Goal: Task Accomplishment & Management: Use online tool/utility

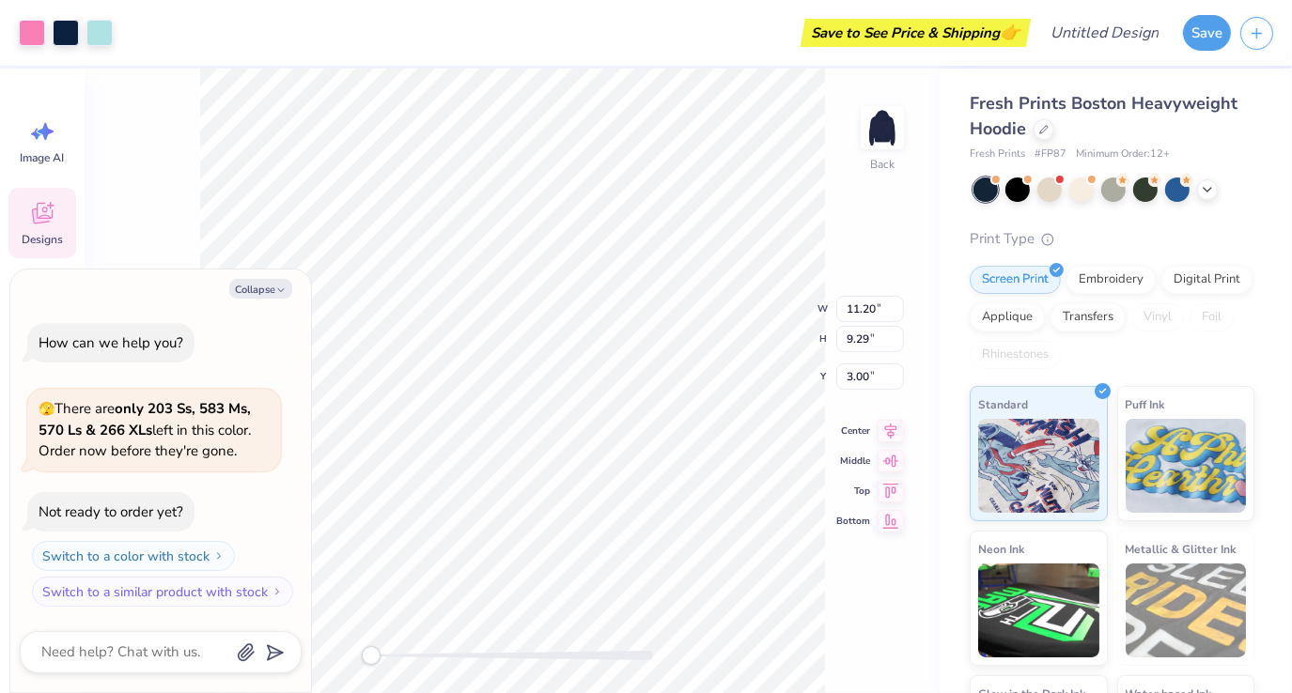
click at [189, 229] on div "Back W 11.20 11.20 " H 9.29 9.29 " Y 3.00 3.00 " Center Middle Top Bottom" at bounding box center [512, 381] width 855 height 625
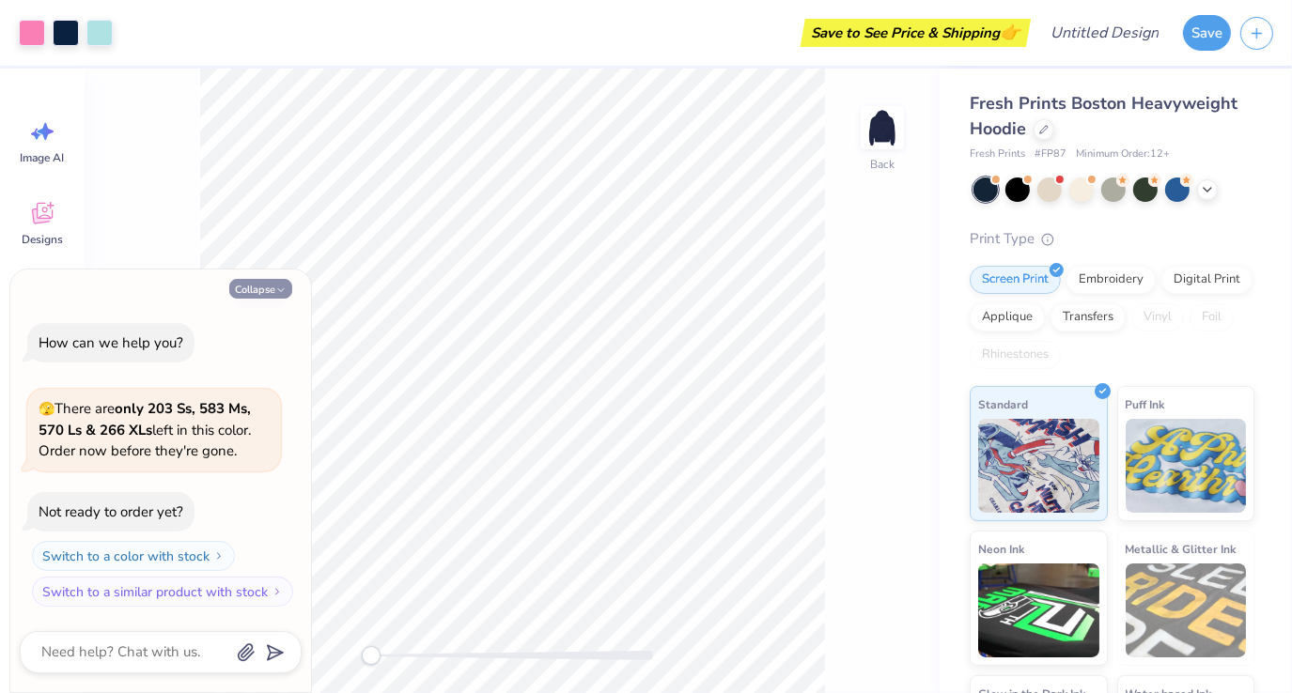
click at [271, 291] on button "Collapse" at bounding box center [260, 289] width 63 height 20
type textarea "x"
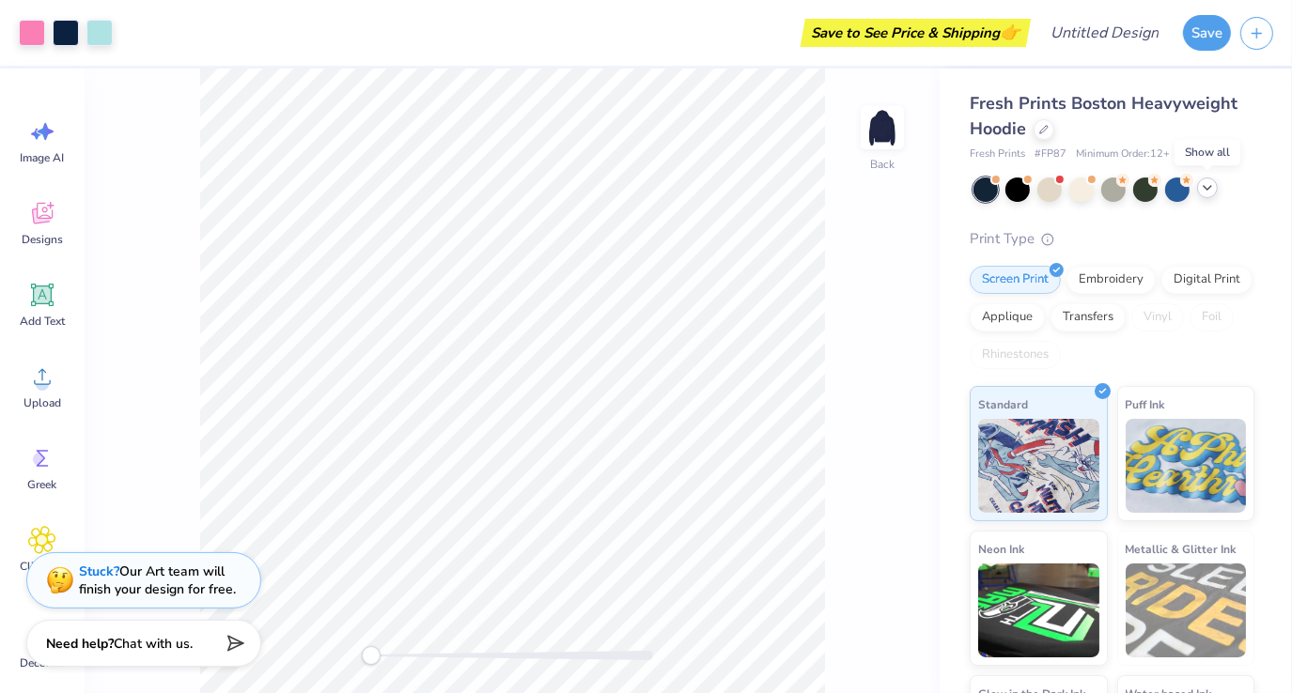
click at [1210, 190] on icon at bounding box center [1206, 187] width 15 height 15
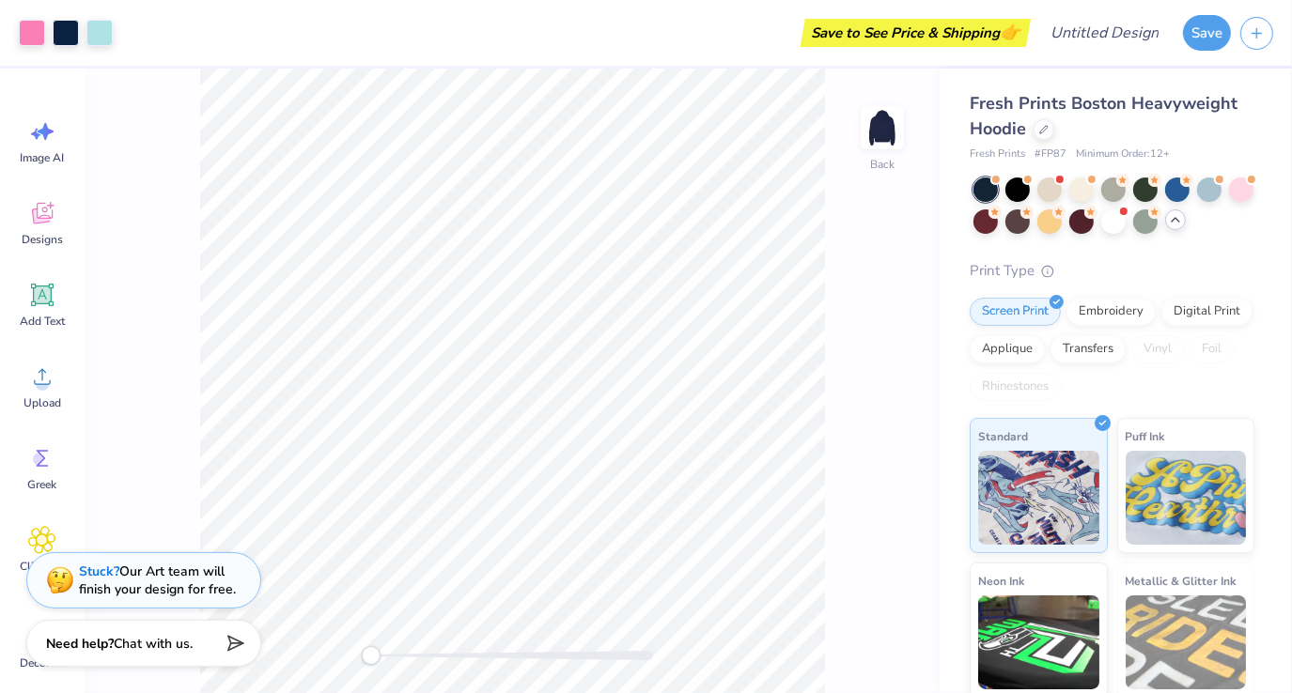
click at [899, 272] on div "Back" at bounding box center [512, 381] width 855 height 625
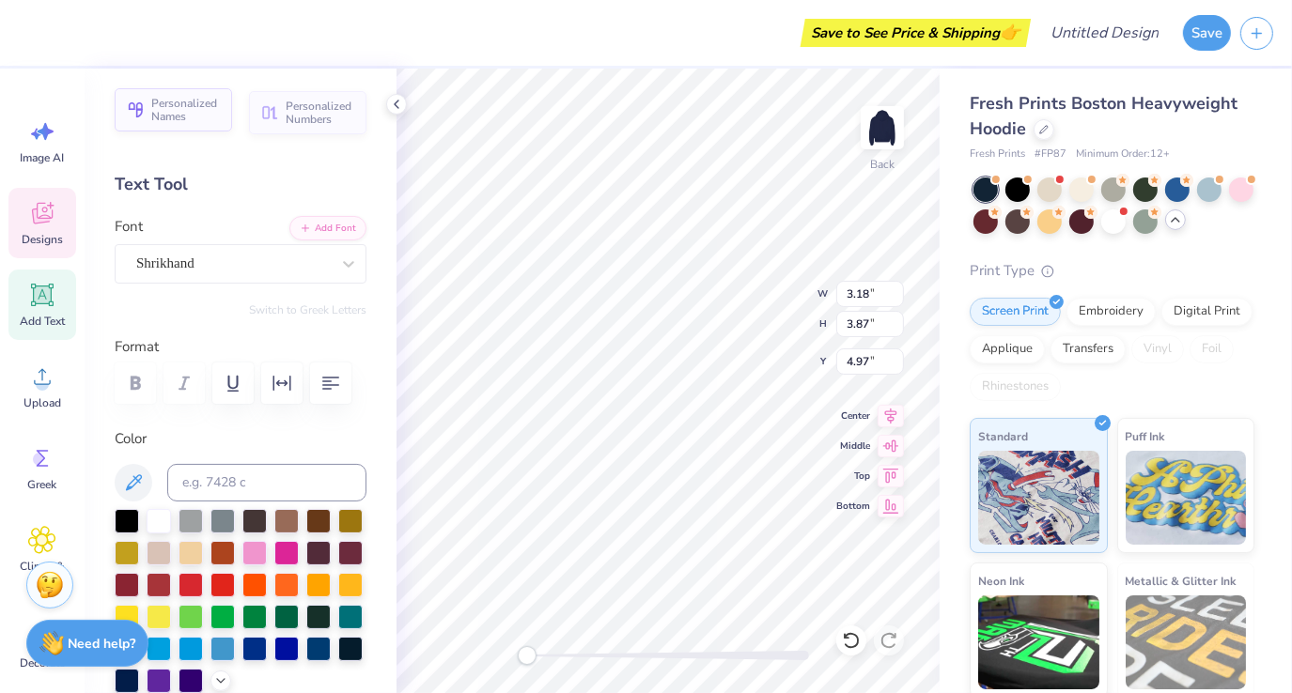
click at [190, 120] on span "Personalized Names" at bounding box center [186, 110] width 70 height 26
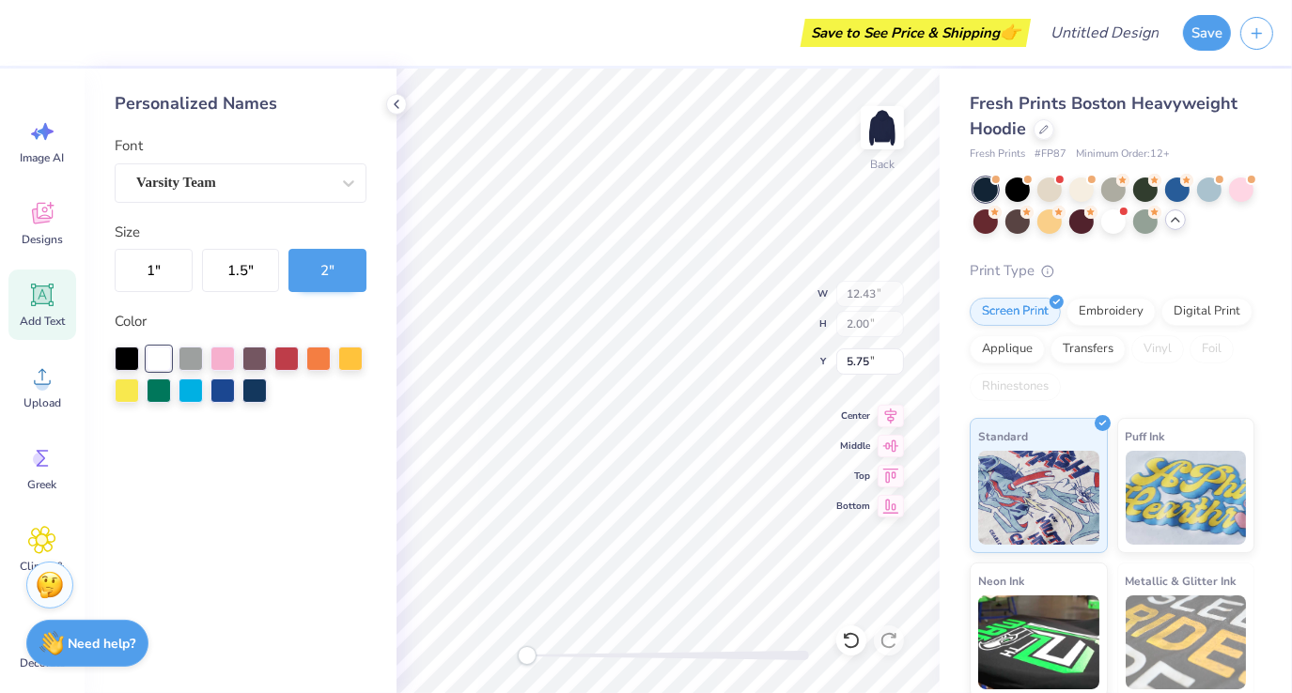
type input "12.43"
type input "2.00"
type input "5.75"
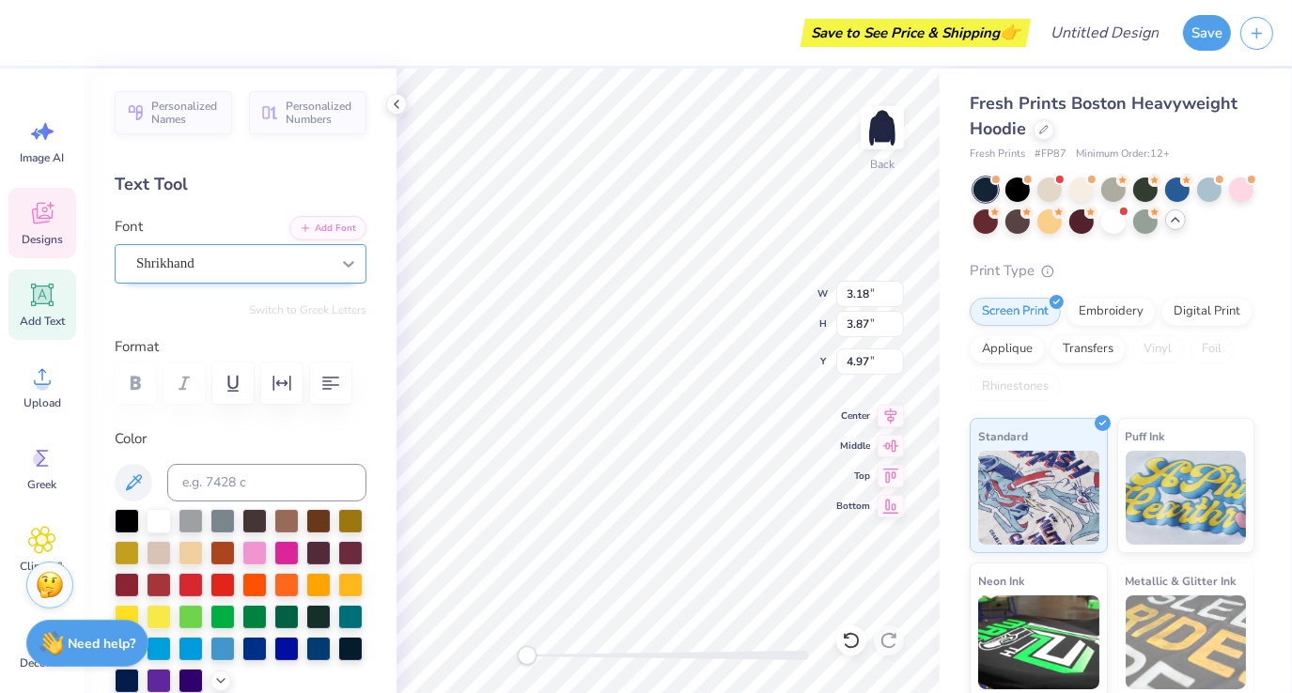
click at [339, 265] on icon at bounding box center [348, 264] width 19 height 19
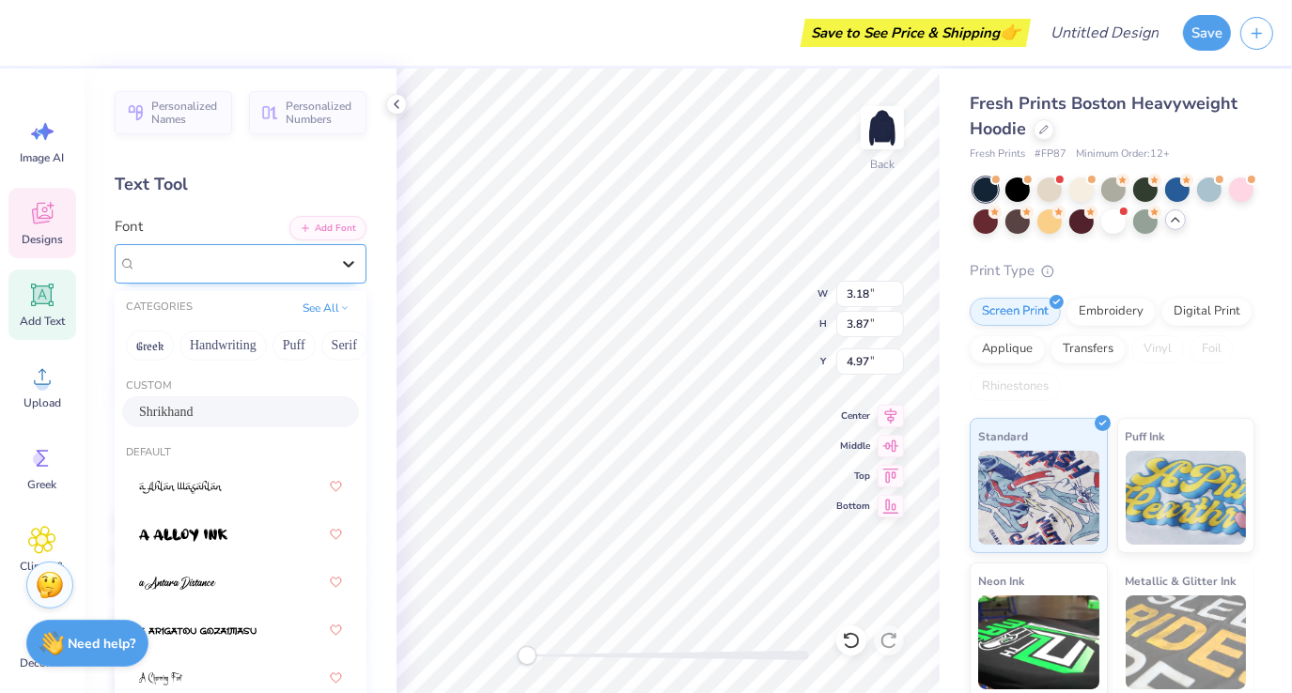
click at [339, 268] on icon at bounding box center [348, 264] width 19 height 19
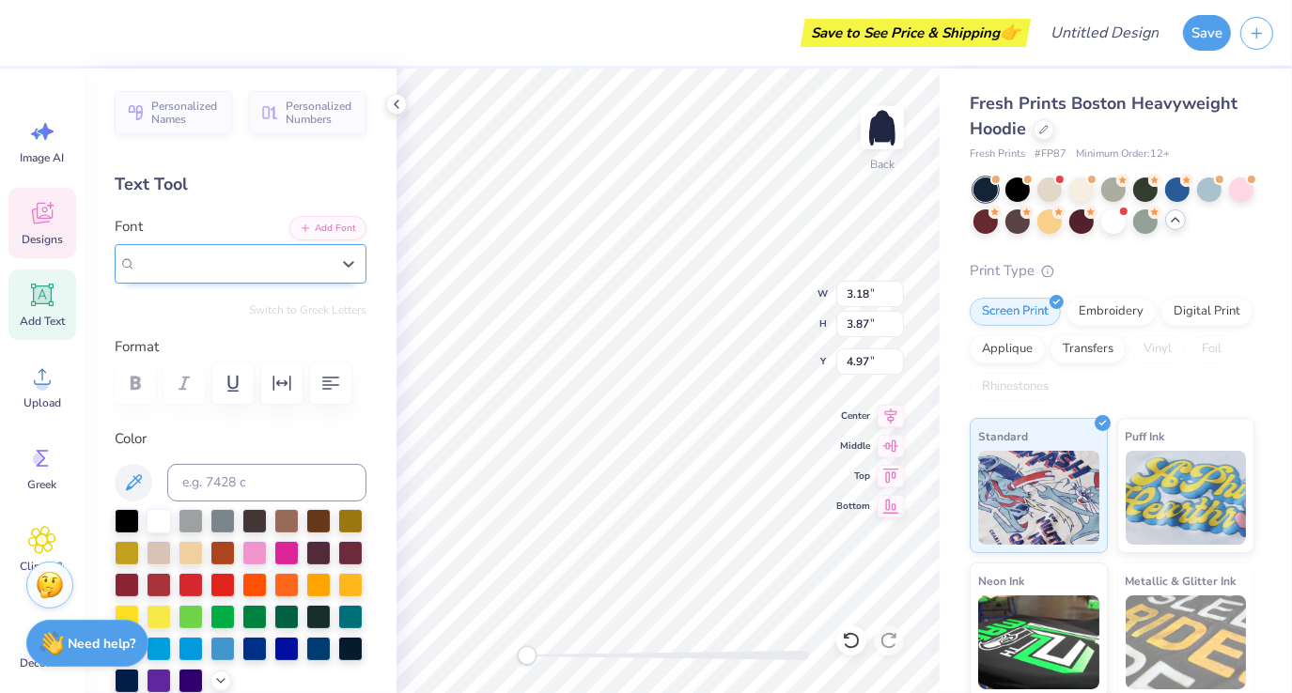
click at [296, 269] on div "Shrikhand" at bounding box center [232, 264] width 193 height 22
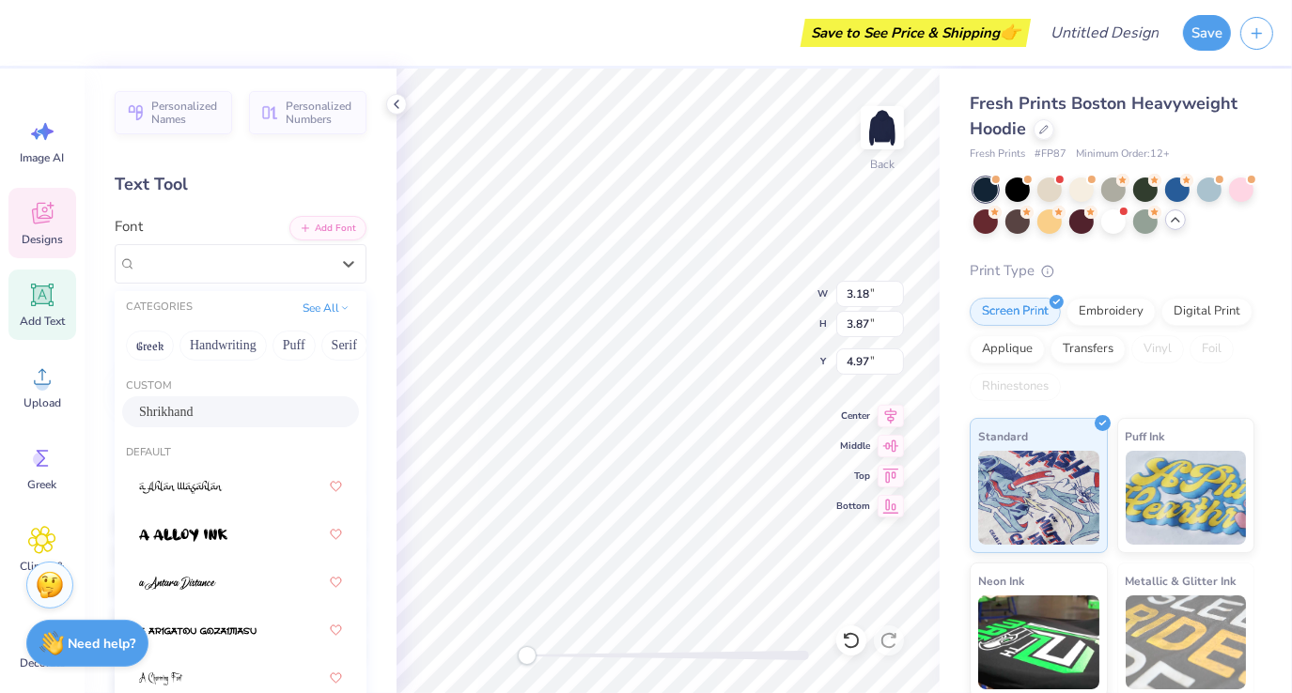
click at [237, 209] on div "Personalized Names Personalized Numbers Text Tool Add Font Font option Shrikhan…" at bounding box center [241, 381] width 312 height 625
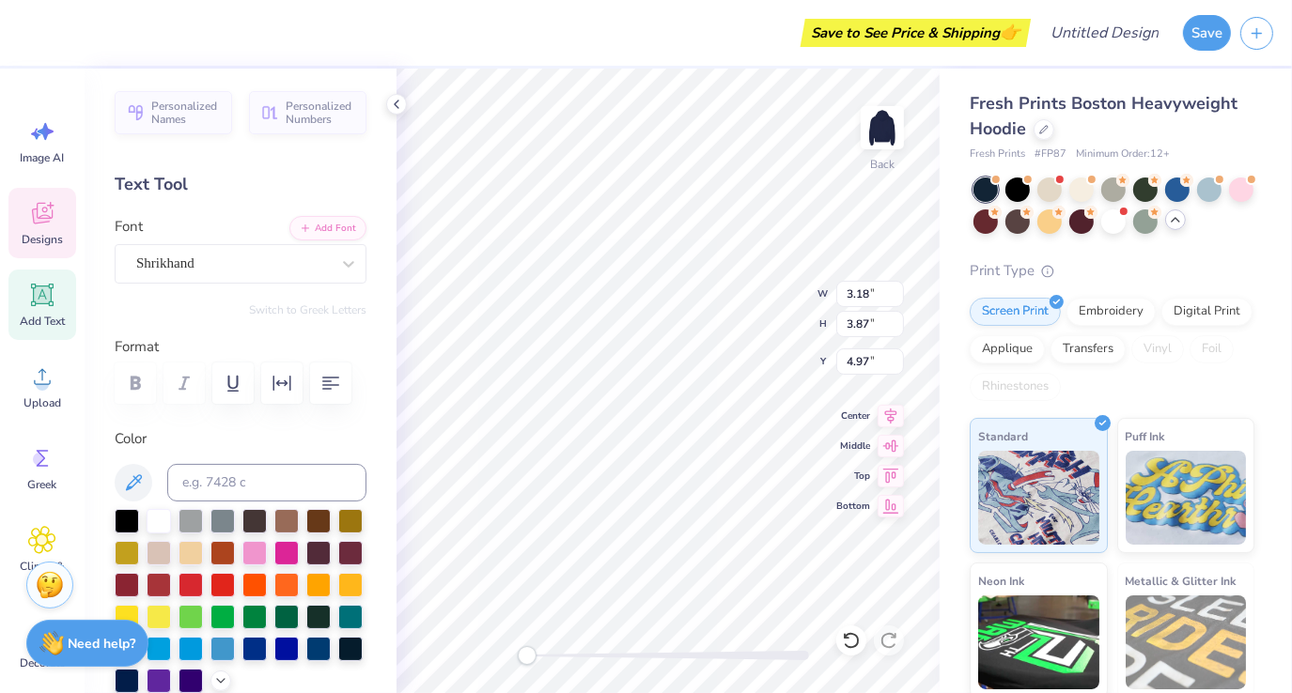
scroll to position [15, 2]
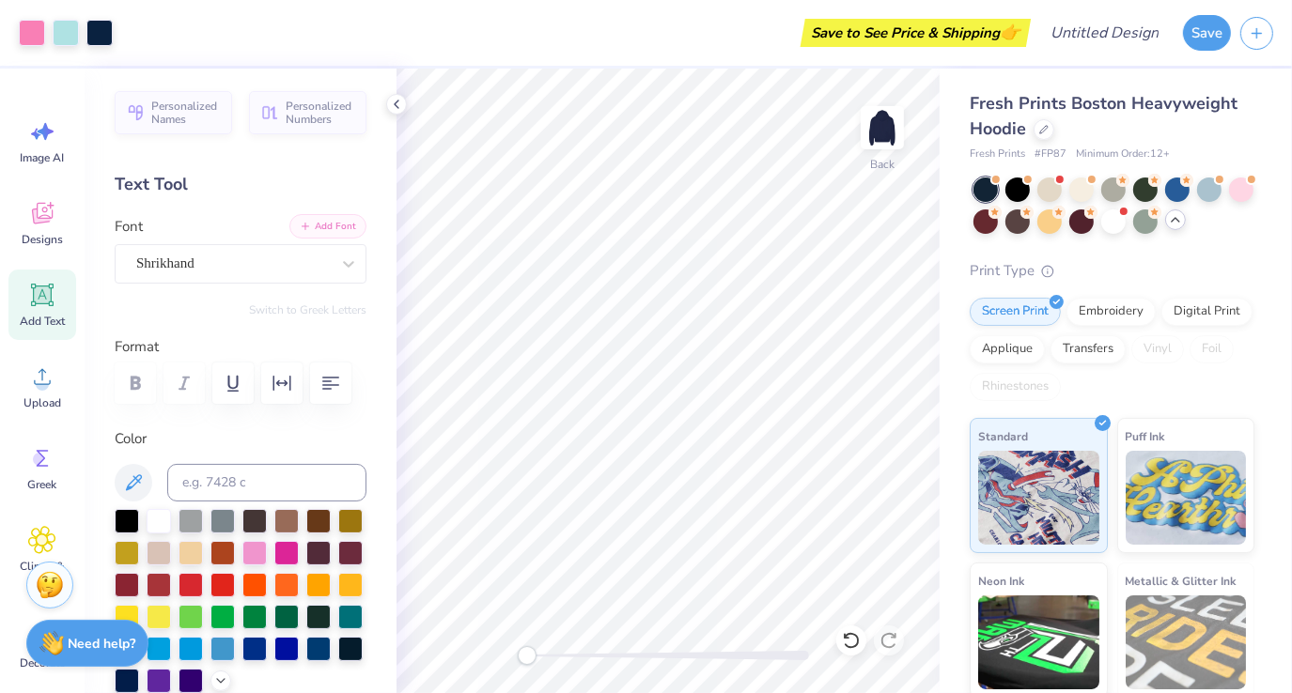
click at [318, 224] on button "Add Font" at bounding box center [327, 226] width 77 height 24
click at [39, 307] on icon at bounding box center [42, 295] width 28 height 28
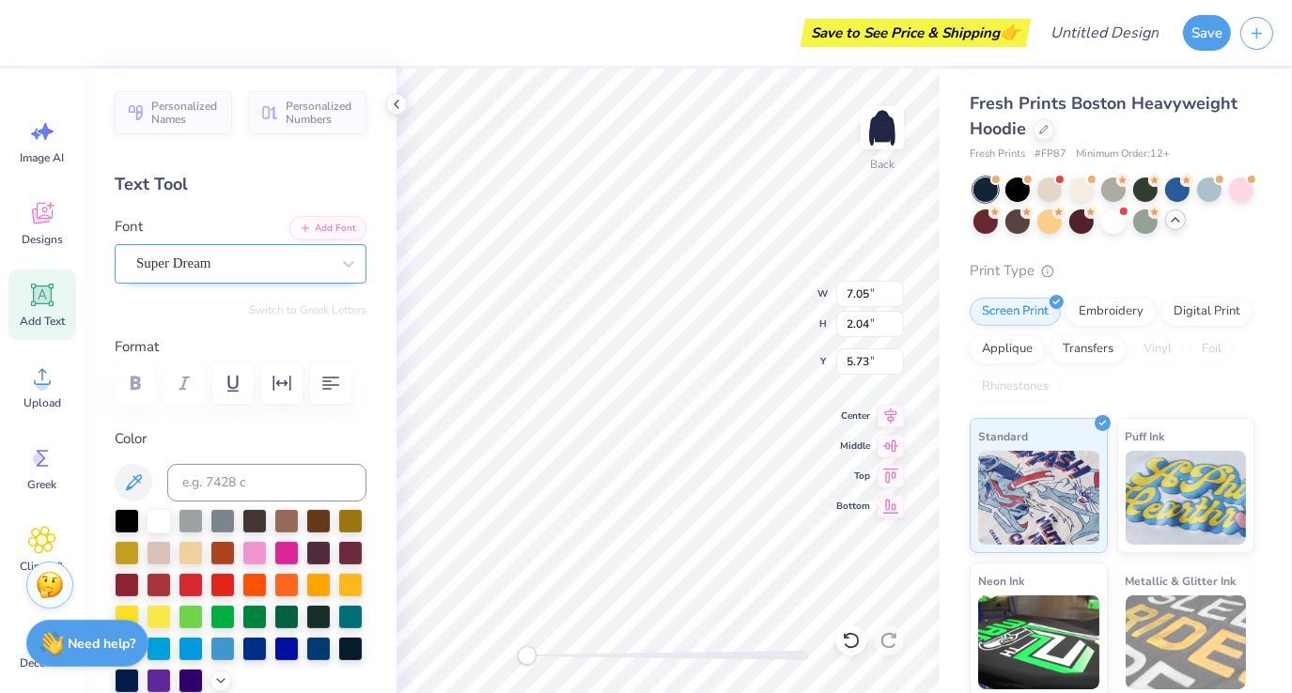
type textarea "V"
click at [236, 262] on div "Super Dream" at bounding box center [232, 263] width 197 height 29
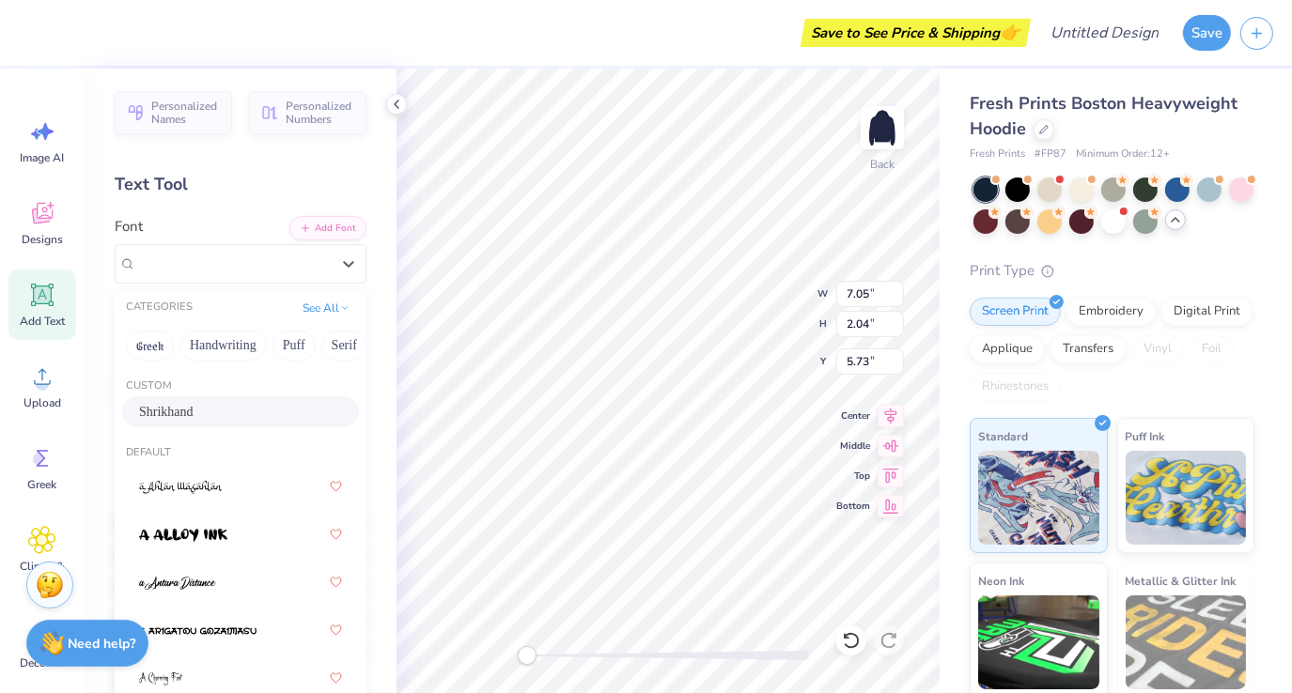
click at [248, 413] on div "Shrikhand" at bounding box center [240, 412] width 203 height 20
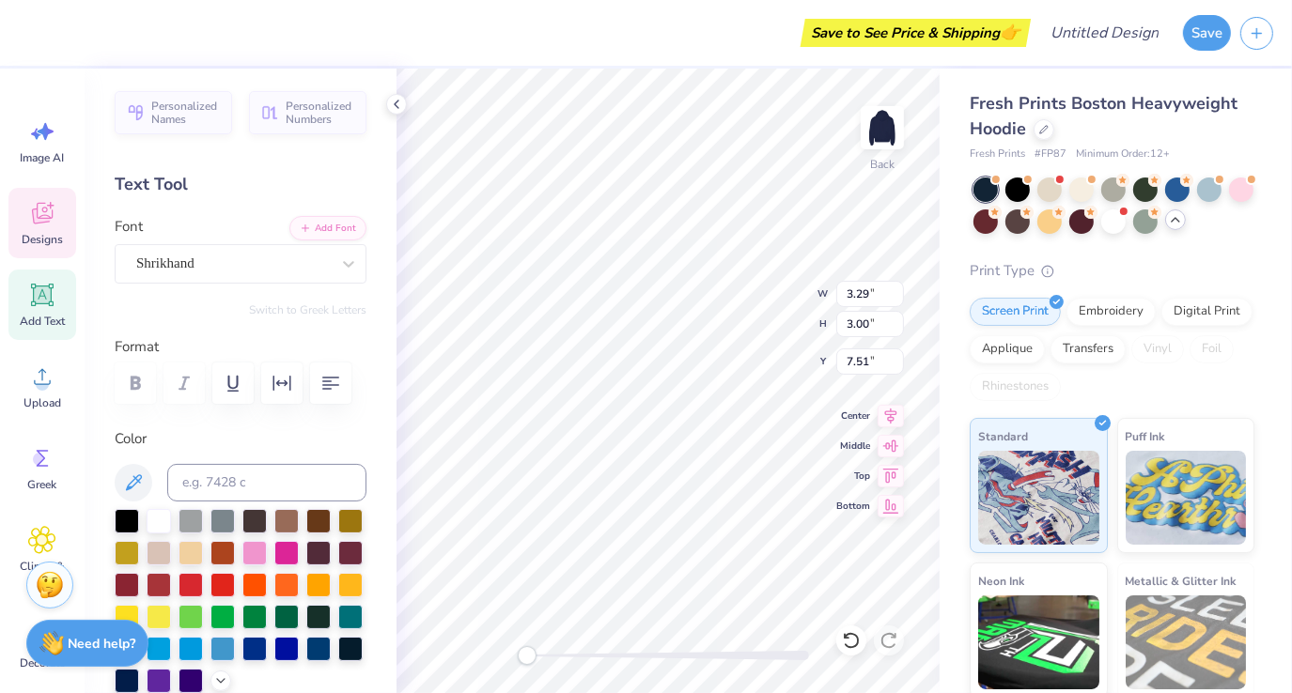
type input "3.29"
type input "3.00"
type input "7.51"
type input "2.13"
type input "1.95"
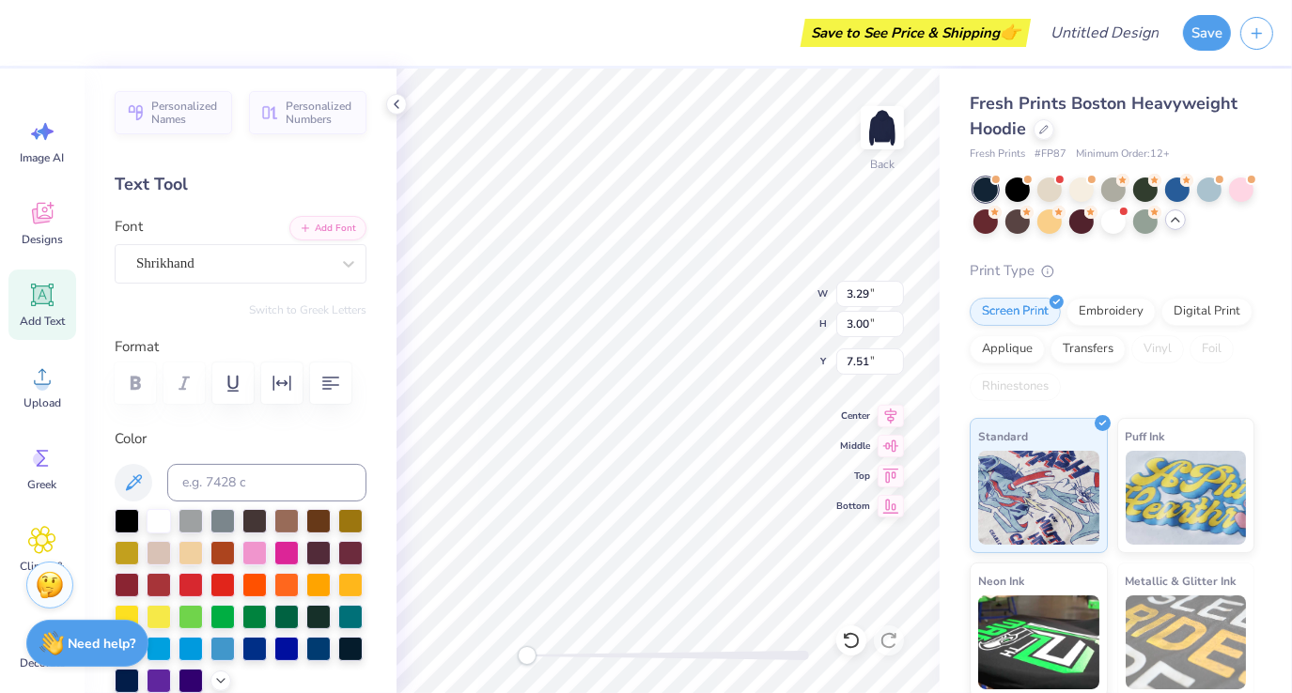
type input "5.77"
click at [893, 288] on input "2.14" at bounding box center [870, 294] width 68 height 26
click at [901, 289] on input "2.15" at bounding box center [870, 294] width 68 height 26
type input "2"
type input "3.29"
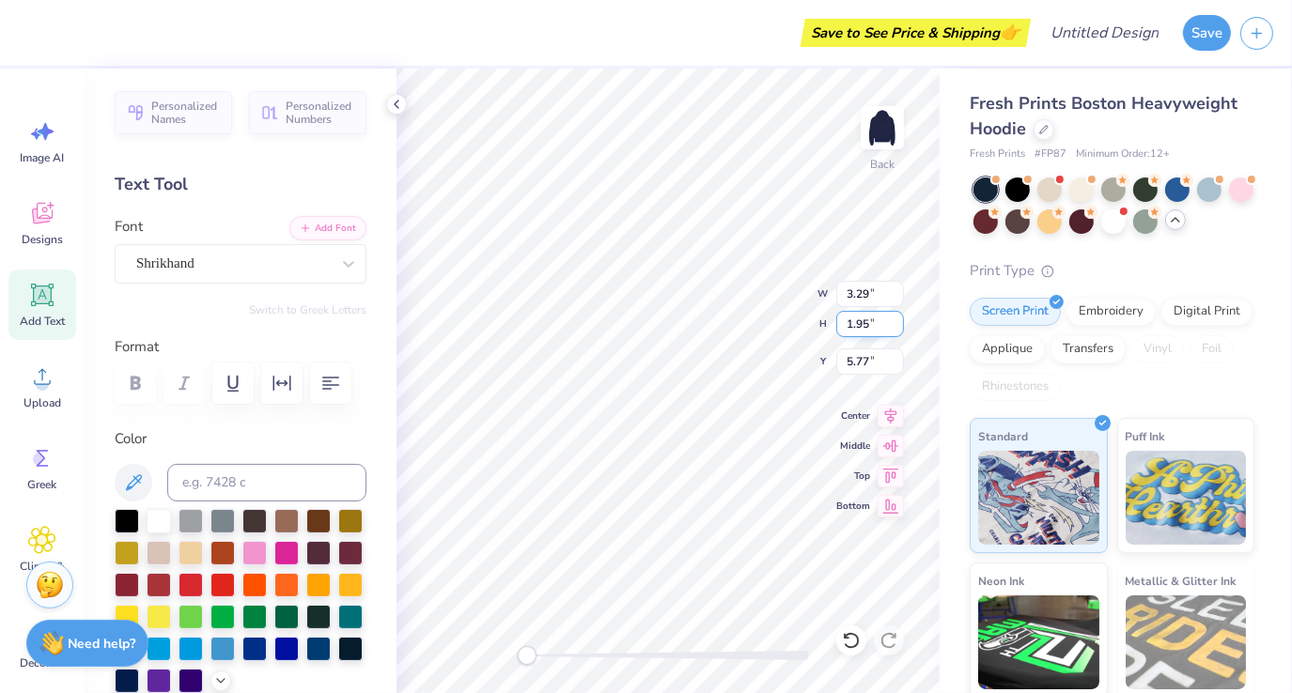
click at [863, 333] on input "1.95" at bounding box center [870, 324] width 68 height 26
type input "3.00"
type input "7.51"
type input "5.07"
type input "4.64"
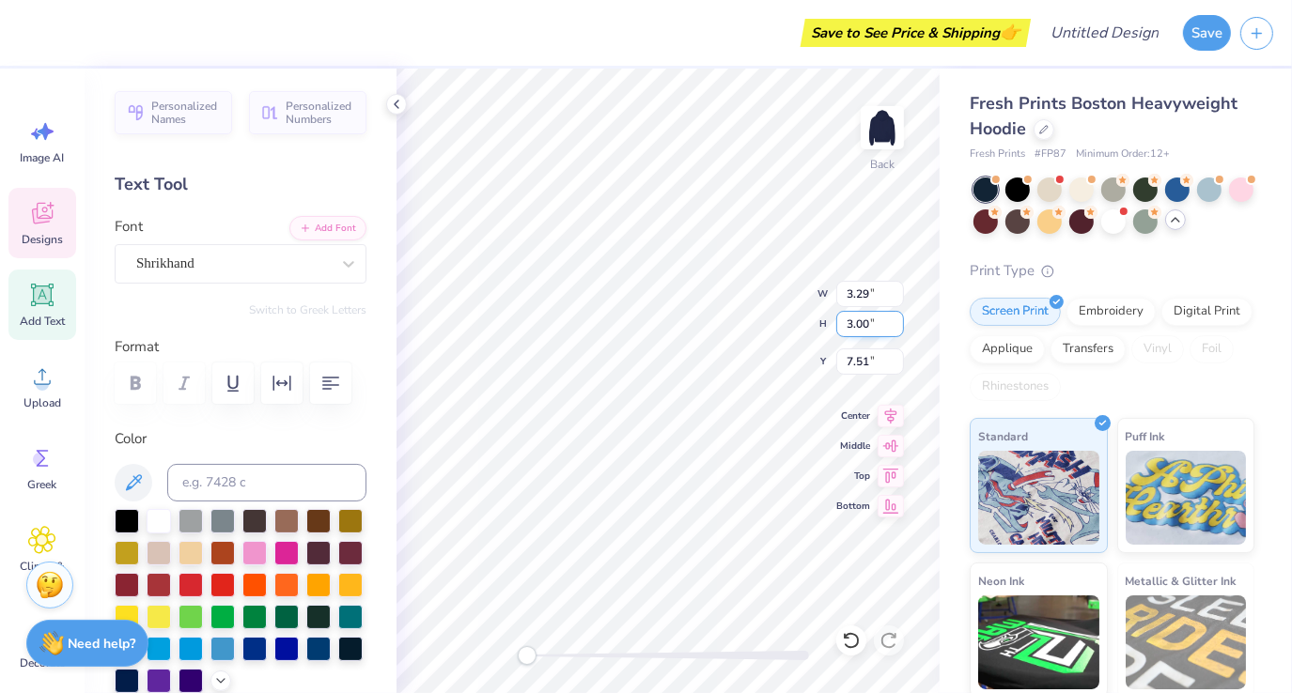
type input "4.43"
click at [819, 293] on div "Back W 5.07 5.07 " H 4.64 4.64 " Y 4.43 4.43 " Center Middle Top Bottom" at bounding box center [667, 381] width 543 height 625
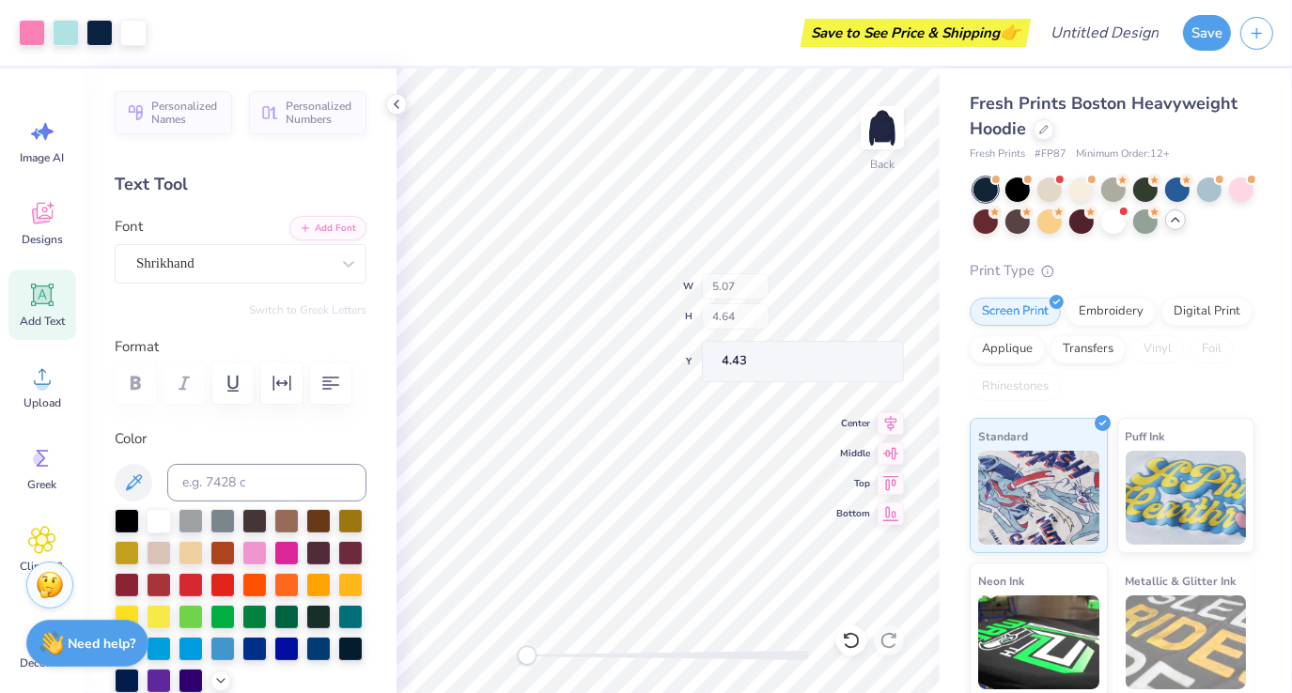
type input "3.29"
type input "3.01"
type input "5.25"
type input "3.00"
type input "7.51"
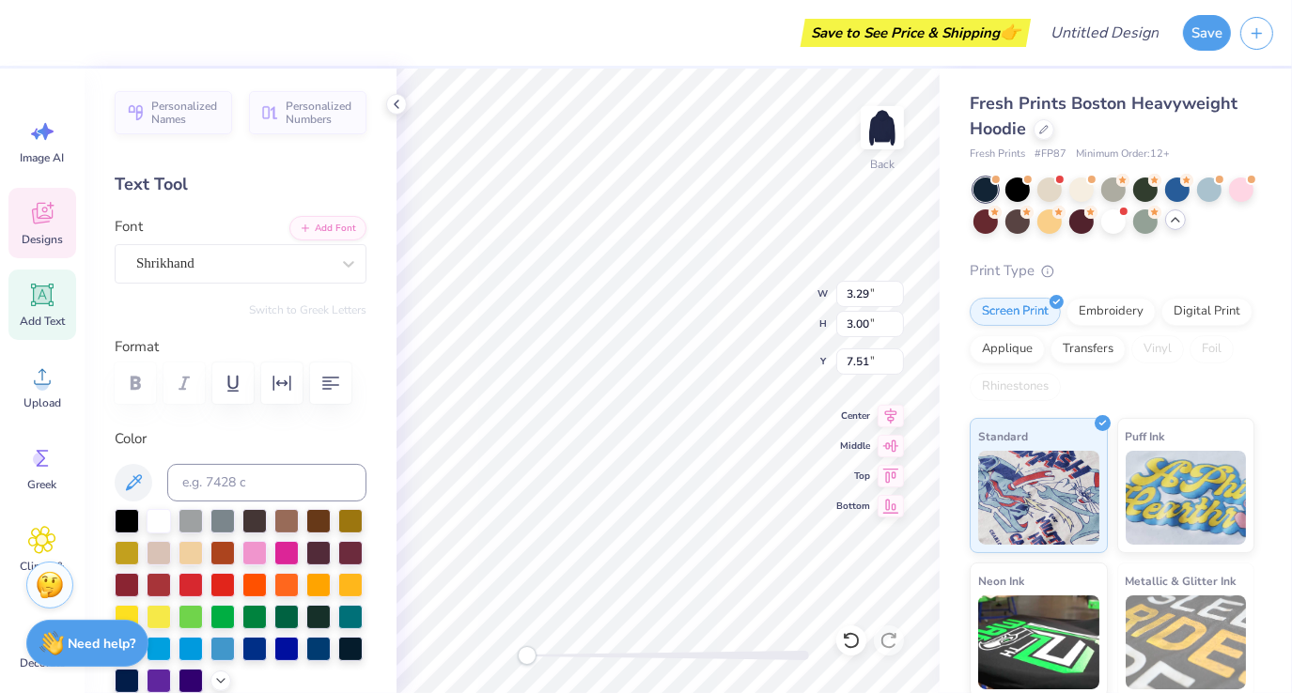
type input "3.01"
type input "5.25"
click at [897, 329] on input "3" at bounding box center [870, 324] width 68 height 26
click at [873, 361] on input "5.25" at bounding box center [870, 361] width 68 height 26
type input "3.00"
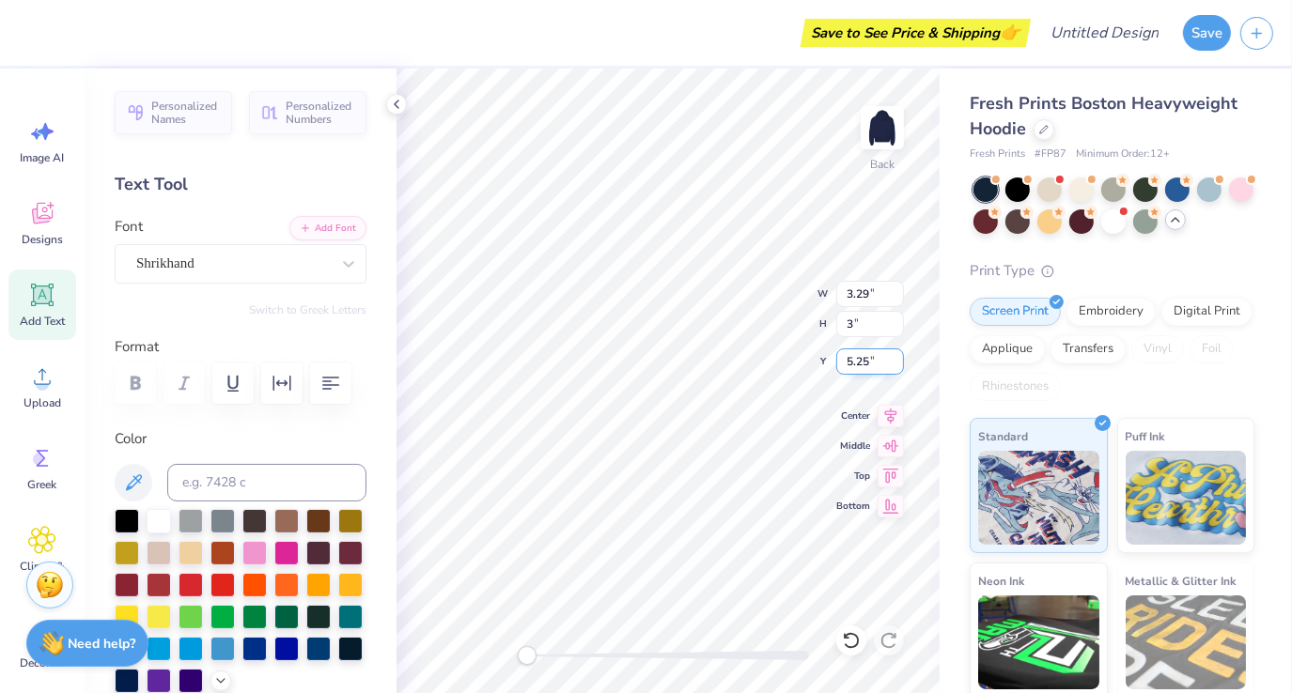
type input "7.51"
type input "3.27"
type input "2.99"
click at [871, 359] on input "5.25" at bounding box center [870, 361] width 68 height 26
type input "5"
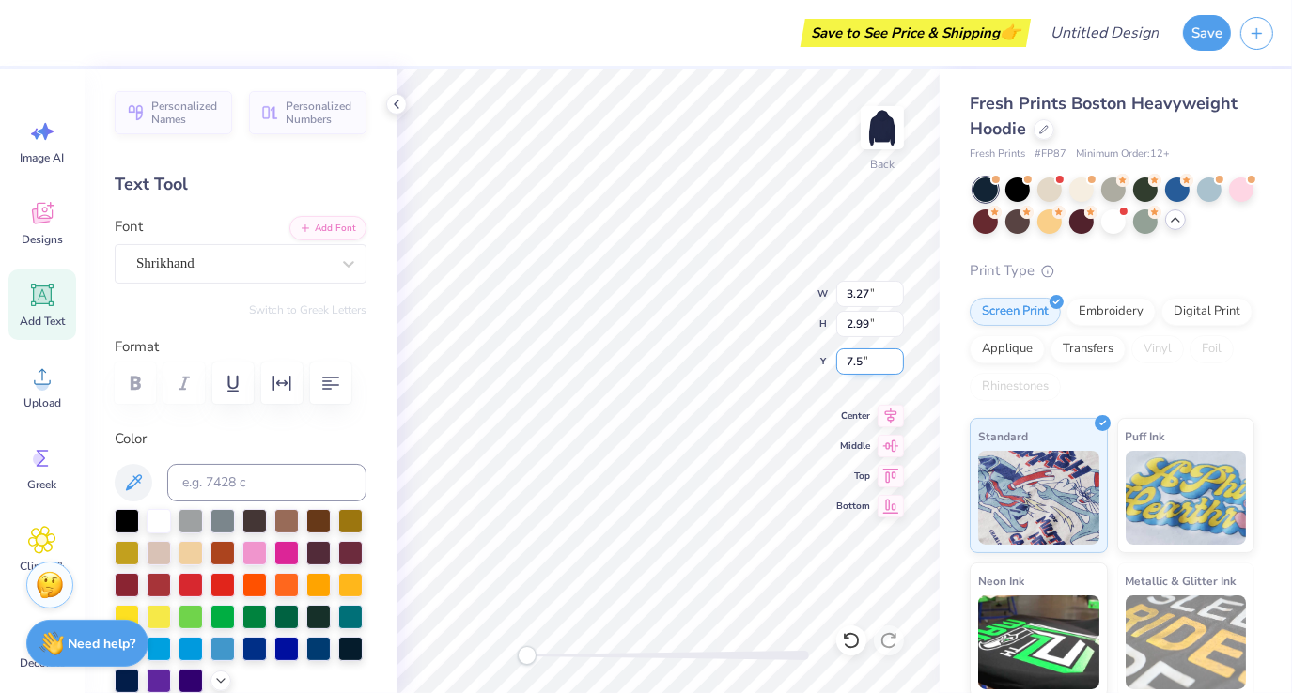
type input "7.51"
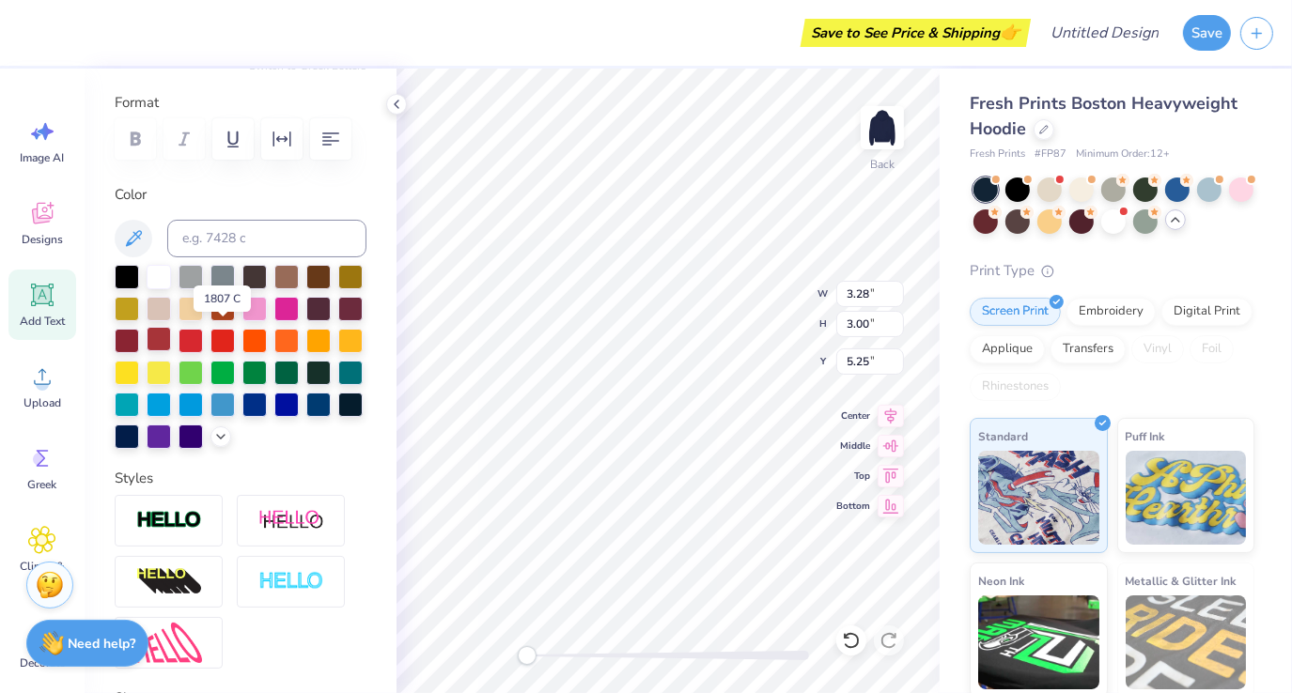
scroll to position [247, 0]
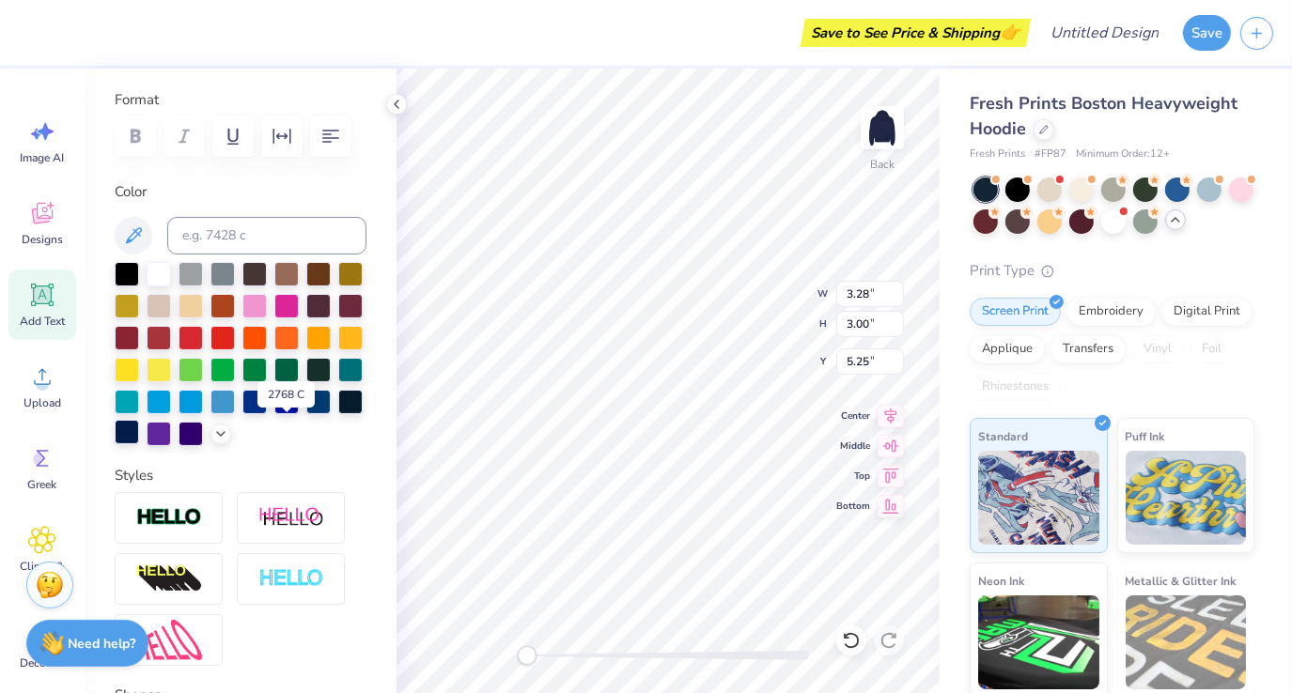
click at [139, 434] on div at bounding box center [127, 432] width 24 height 24
click at [139, 433] on div at bounding box center [127, 432] width 24 height 24
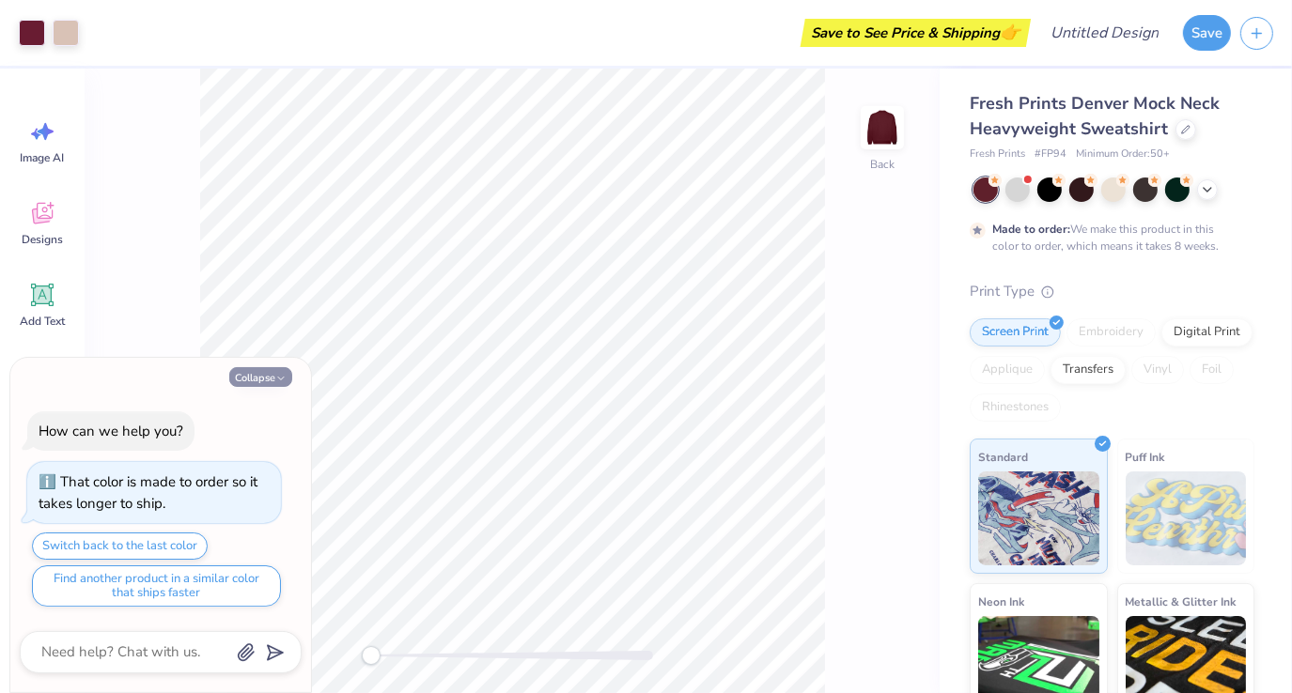
click at [287, 371] on button "Collapse" at bounding box center [260, 377] width 63 height 20
type textarea "x"
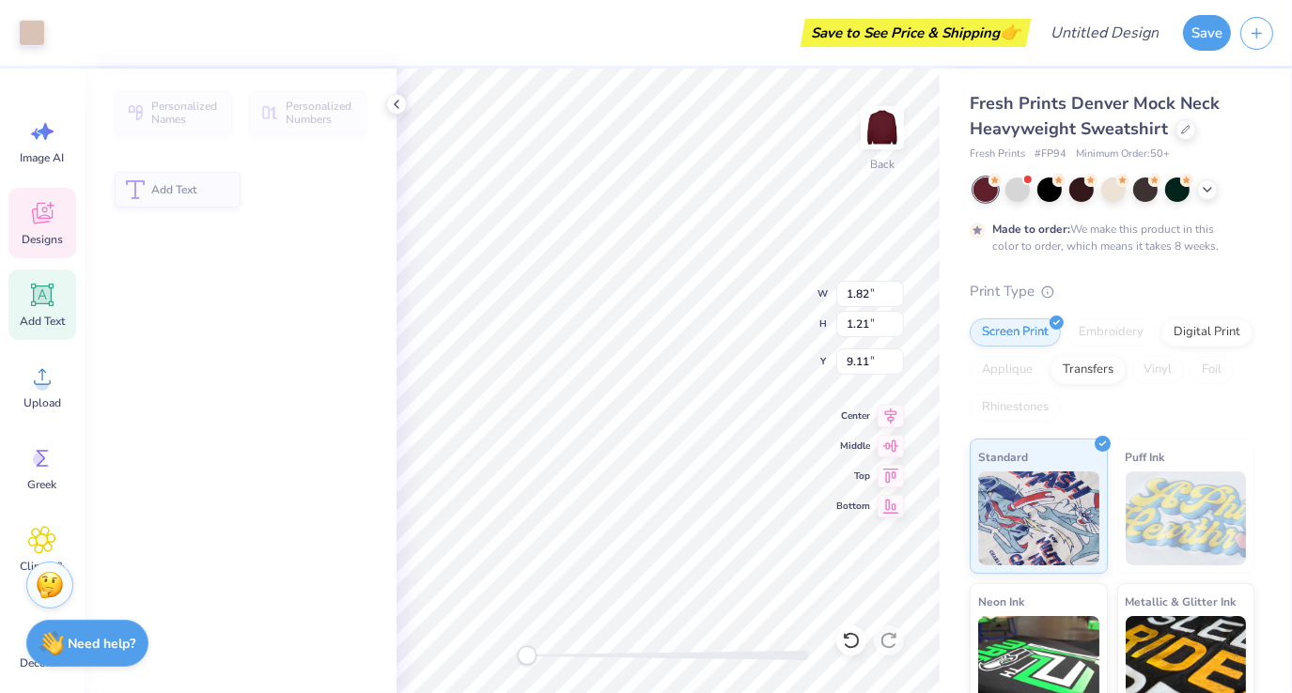
type input "1.82"
type input "1.21"
type input "9.11"
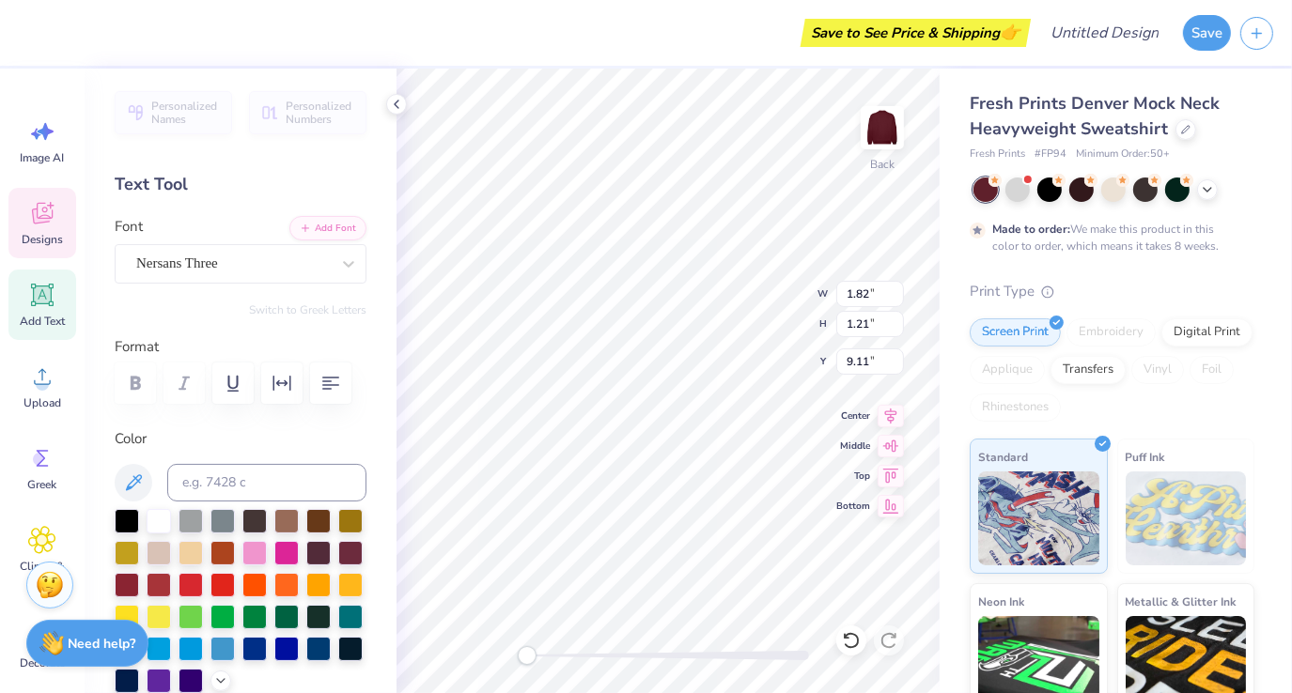
type input "5.81"
type input "1.45"
type input "3.52"
click at [398, 106] on icon at bounding box center [396, 104] width 15 height 15
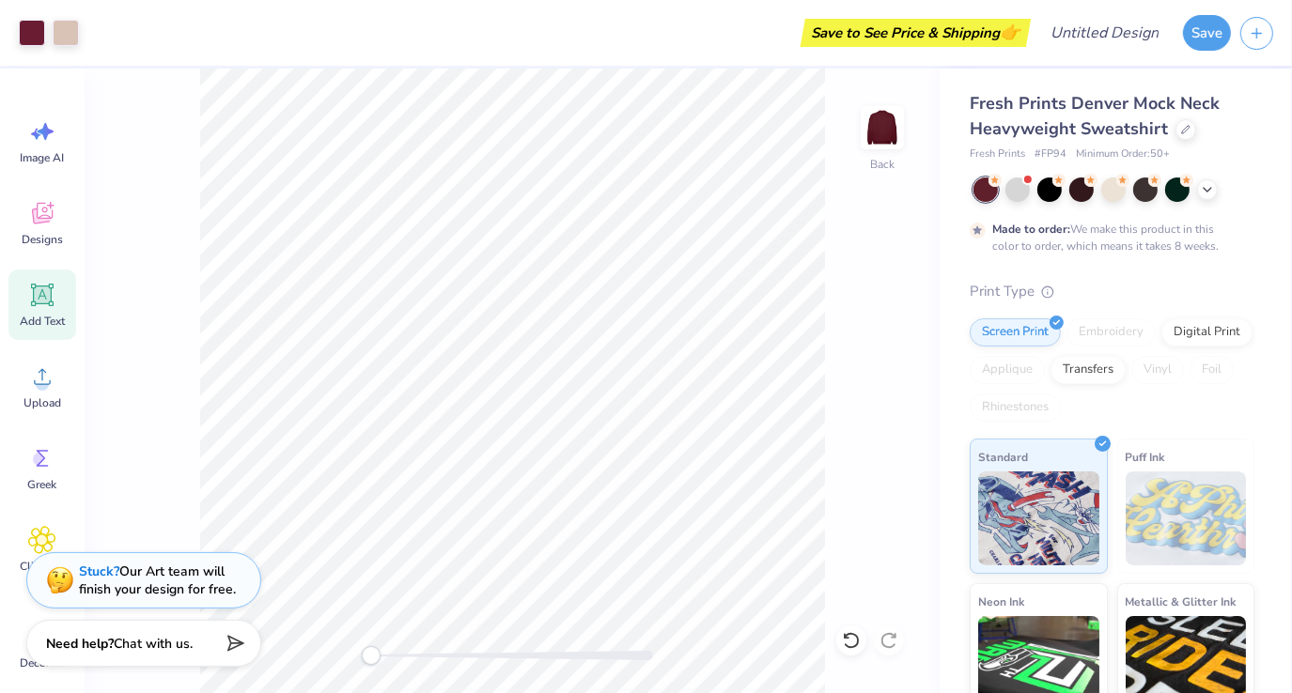
click at [28, 317] on span "Add Text" at bounding box center [42, 321] width 45 height 15
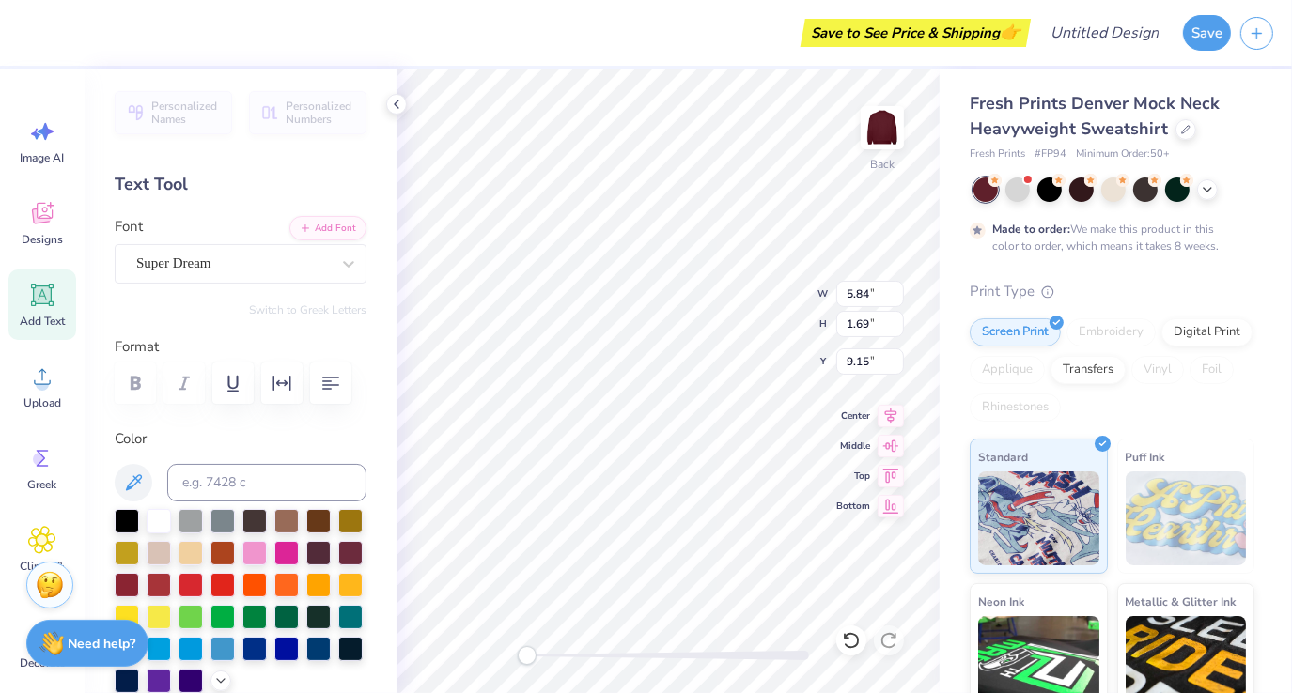
type textarea "v"
type textarea "VOLUNTEER"
